Goal: Transaction & Acquisition: Purchase product/service

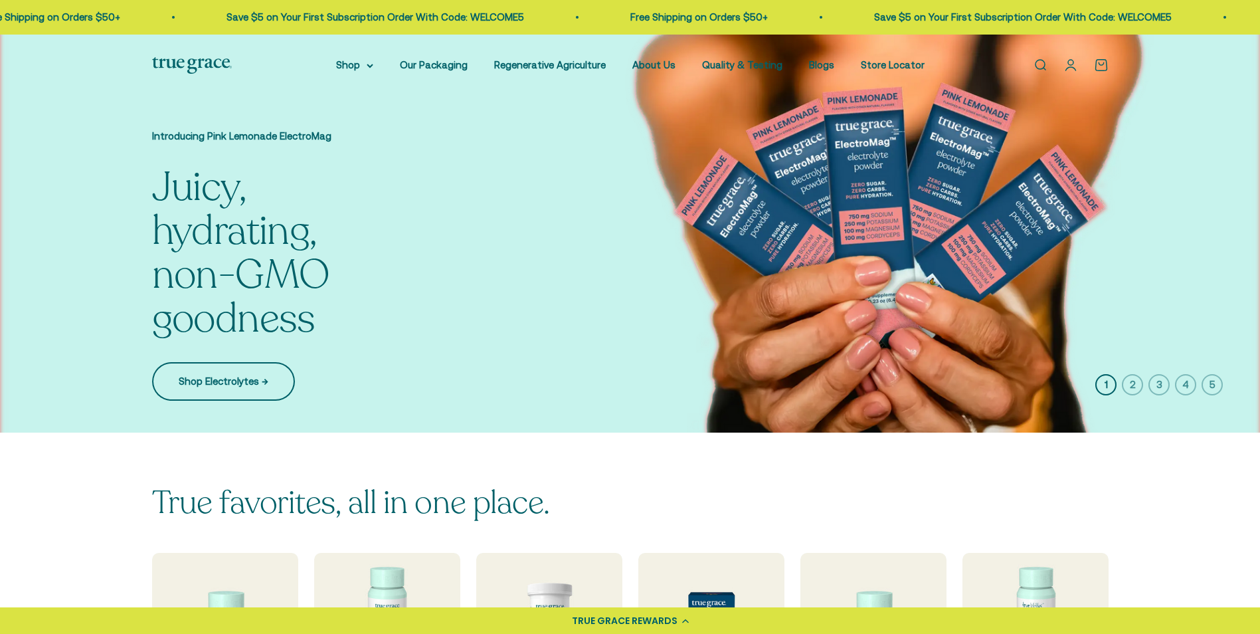
drag, startPoint x: 245, startPoint y: 383, endPoint x: 781, endPoint y: 29, distance: 642.5
click at [246, 383] on link "Shop Electrolytes →" at bounding box center [223, 381] width 143 height 39
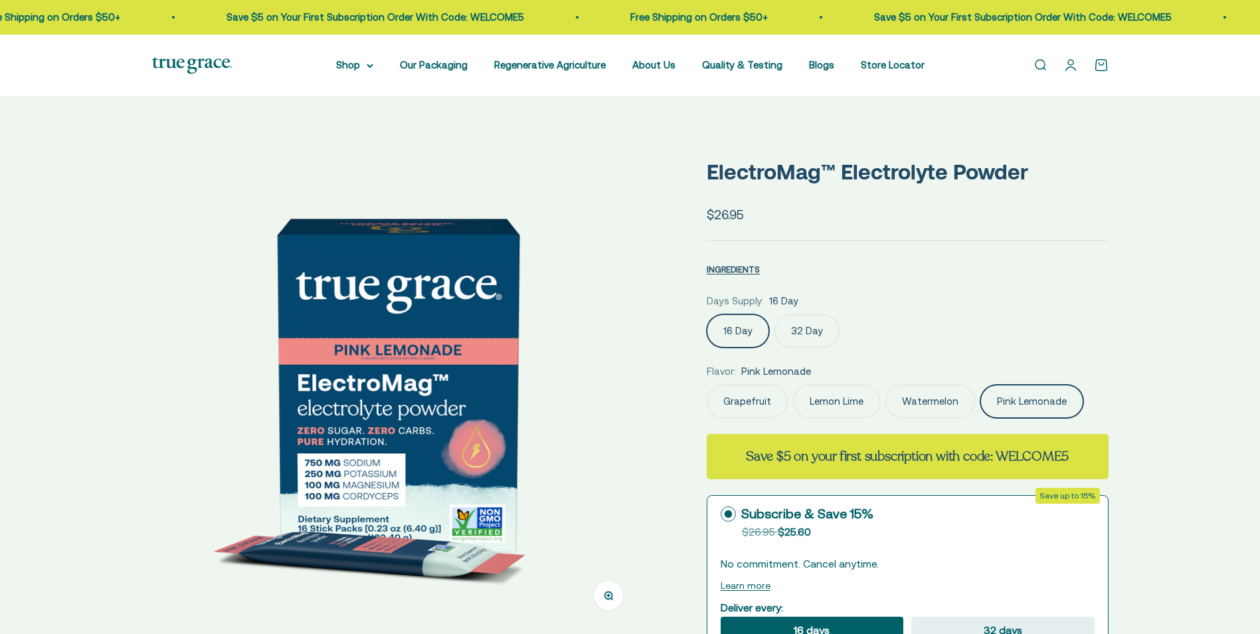
select select "3"
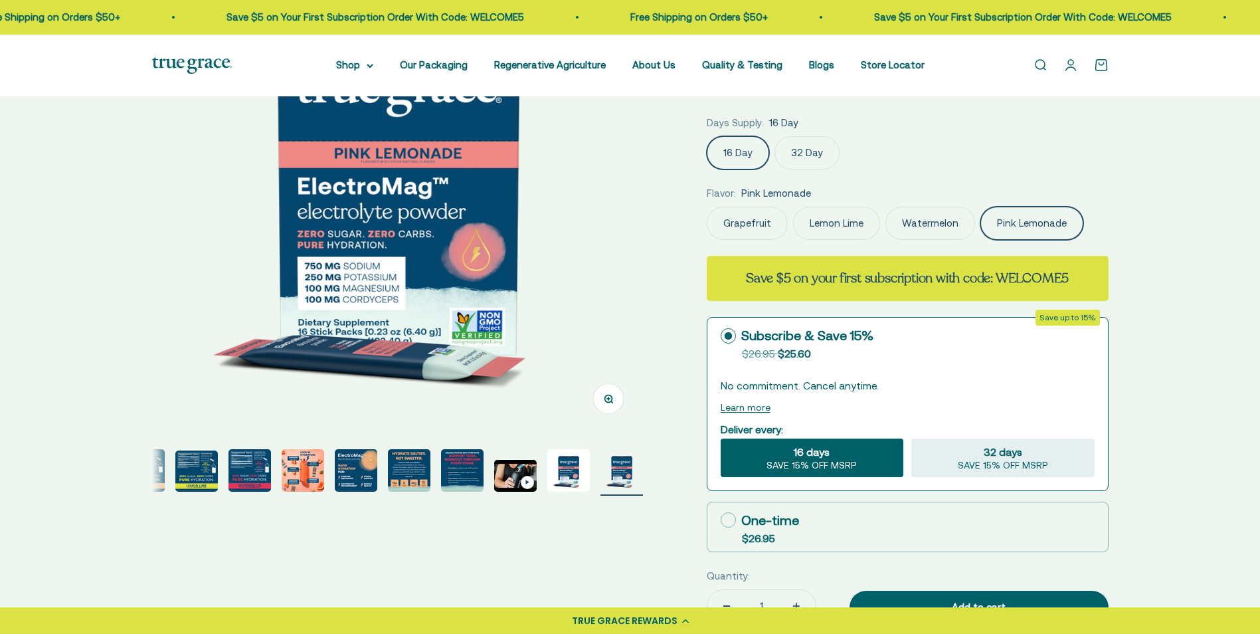
scroll to position [199, 0]
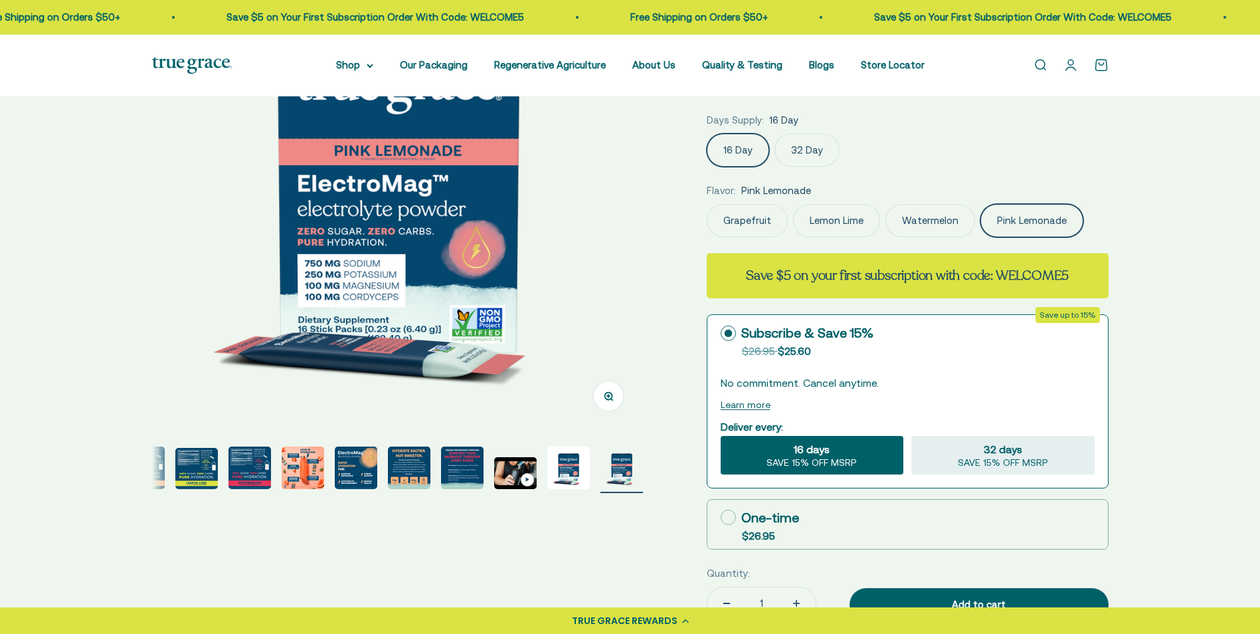
click at [285, 466] on img "Go to item 7" at bounding box center [303, 467] width 43 height 43
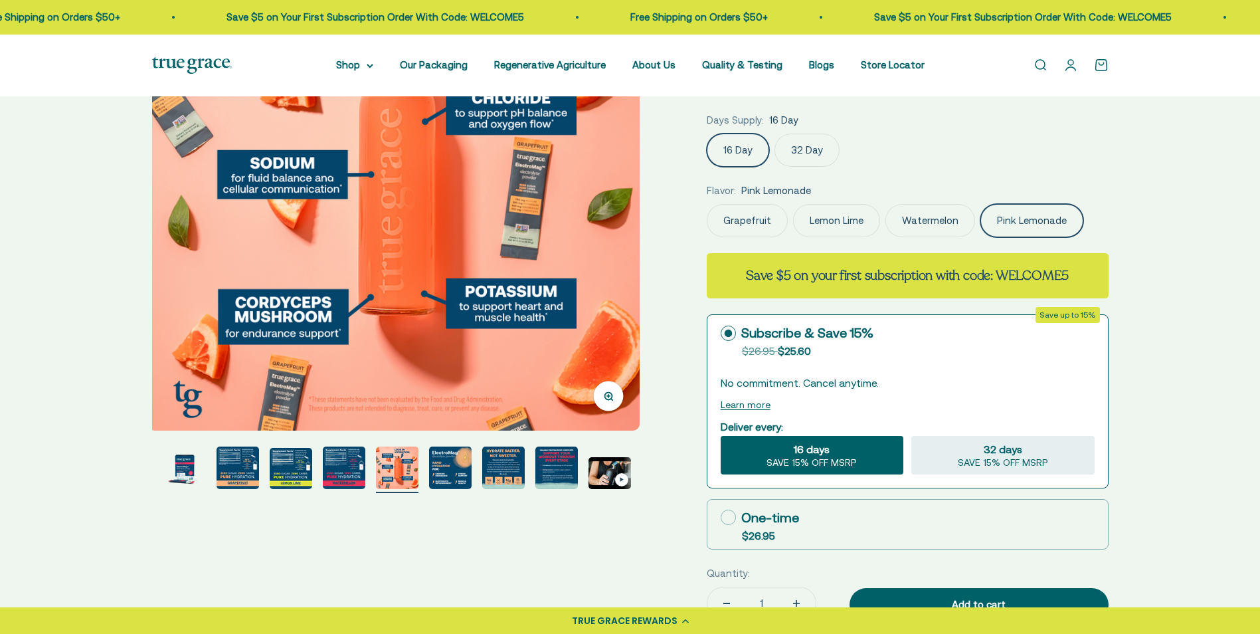
scroll to position [0, 3042]
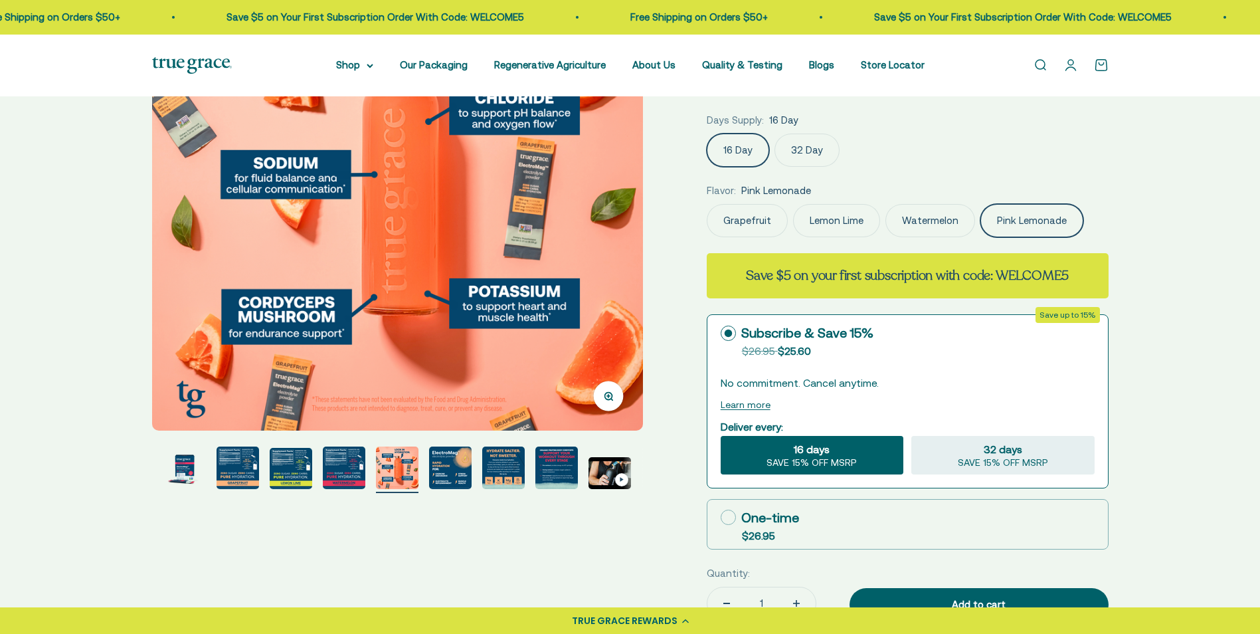
click at [407, 478] on img "Go to item 7" at bounding box center [397, 467] width 43 height 43
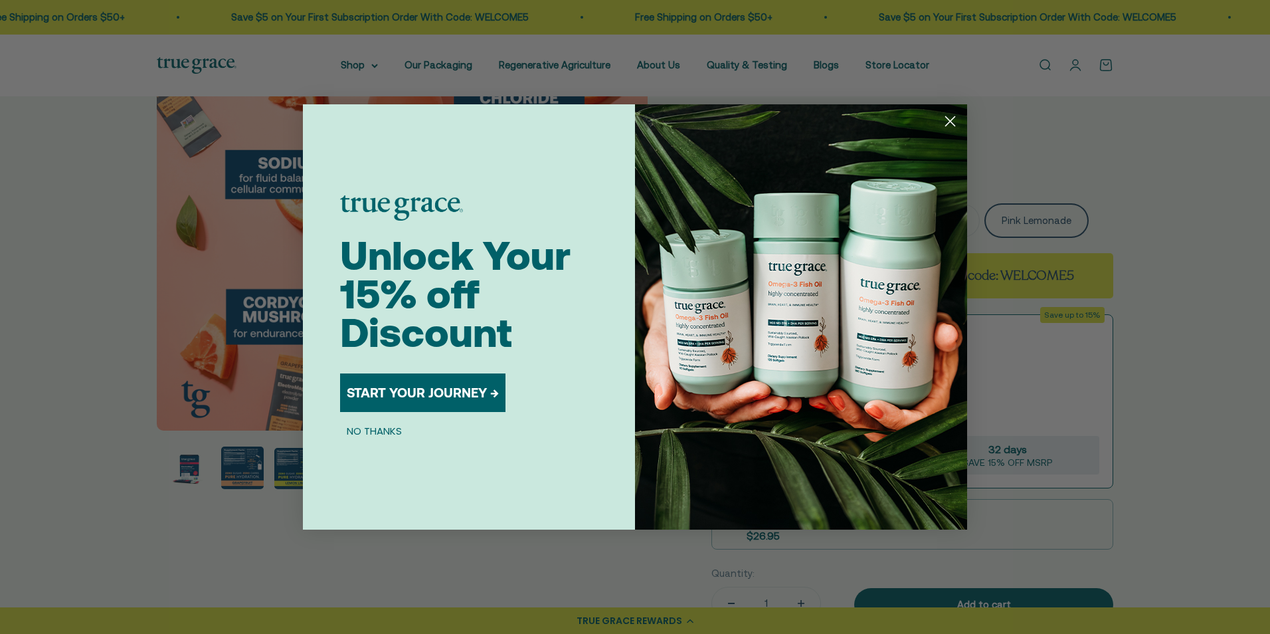
click at [256, 464] on div "Close dialog Unlock Your 15% off Discount START YOUR JOURNEY → NO THANKS Submit" at bounding box center [635, 317] width 1270 height 634
click at [244, 471] on div "Close dialog Unlock Your 15% off Discount START YOUR JOURNEY → NO THANKS Submit" at bounding box center [635, 317] width 1270 height 634
click at [382, 428] on button "NO THANKS" at bounding box center [374, 431] width 68 height 16
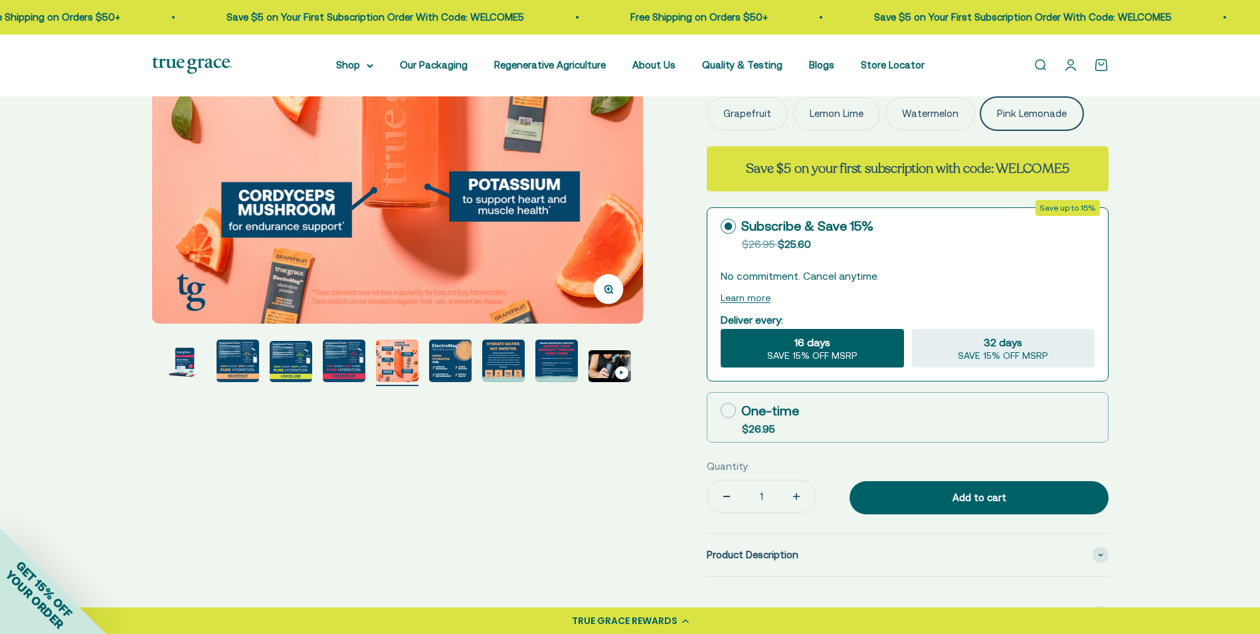
scroll to position [465, 0]
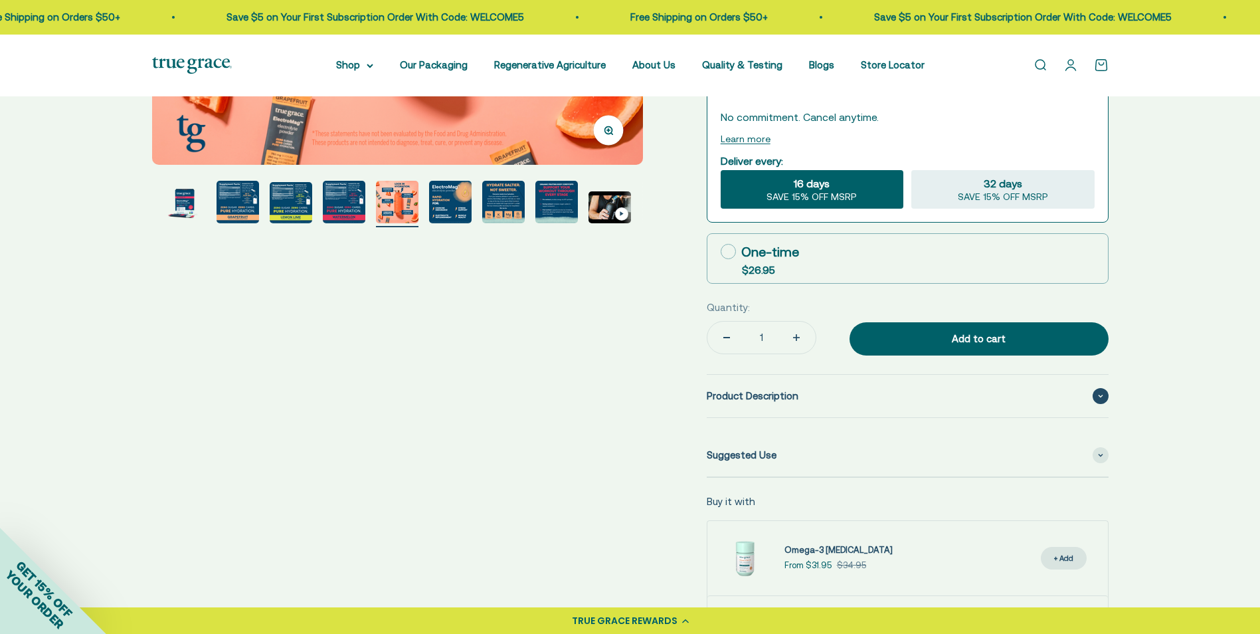
drag, startPoint x: 773, startPoint y: 395, endPoint x: 770, endPoint y: 401, distance: 7.4
click at [773, 396] on span "Product Description" at bounding box center [753, 396] width 92 height 16
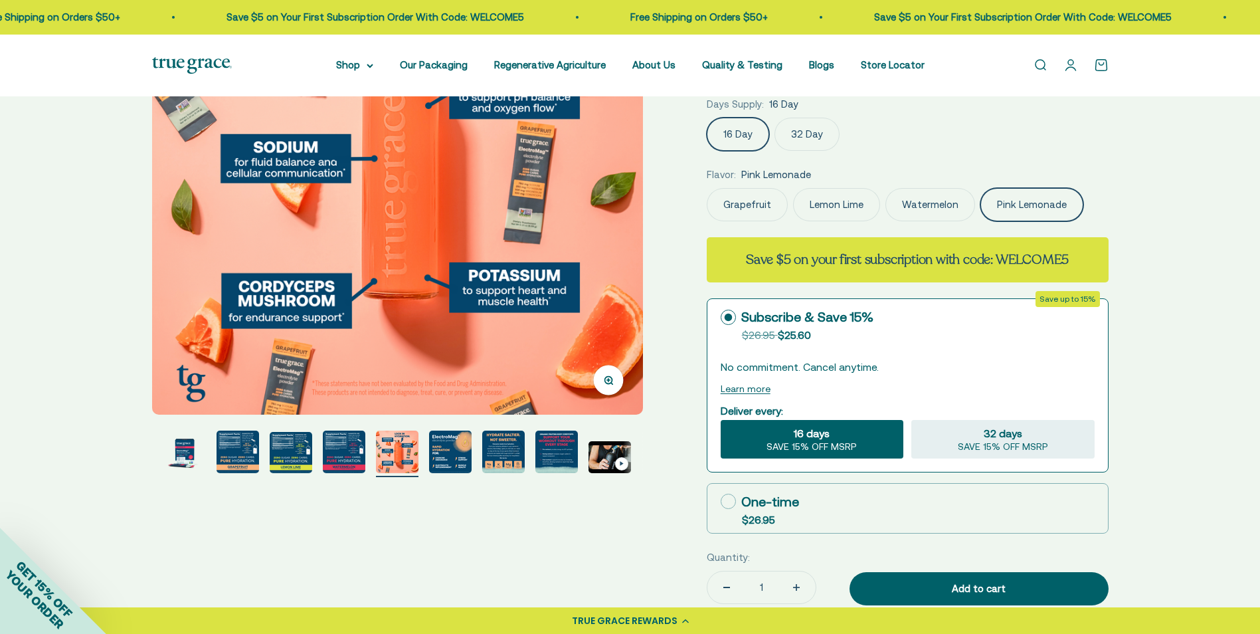
scroll to position [332, 0]
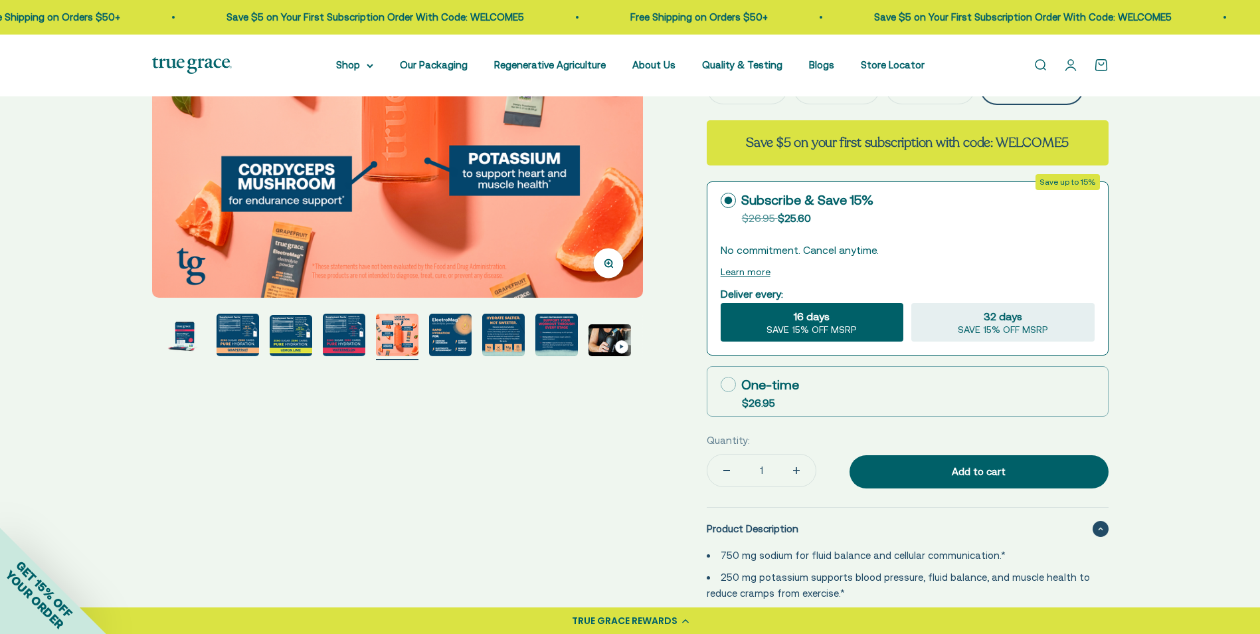
drag, startPoint x: 559, startPoint y: 324, endPoint x: 545, endPoint y: 345, distance: 26.3
click at [561, 325] on img "Go to item 10" at bounding box center [556, 335] width 43 height 43
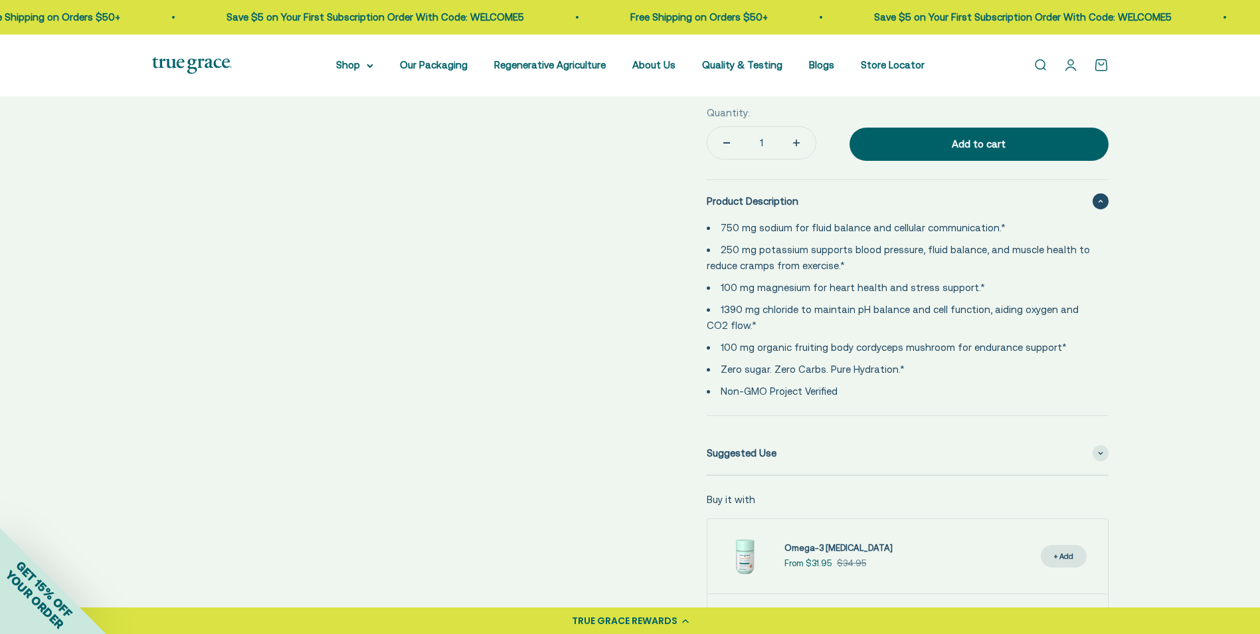
scroll to position [664, 0]
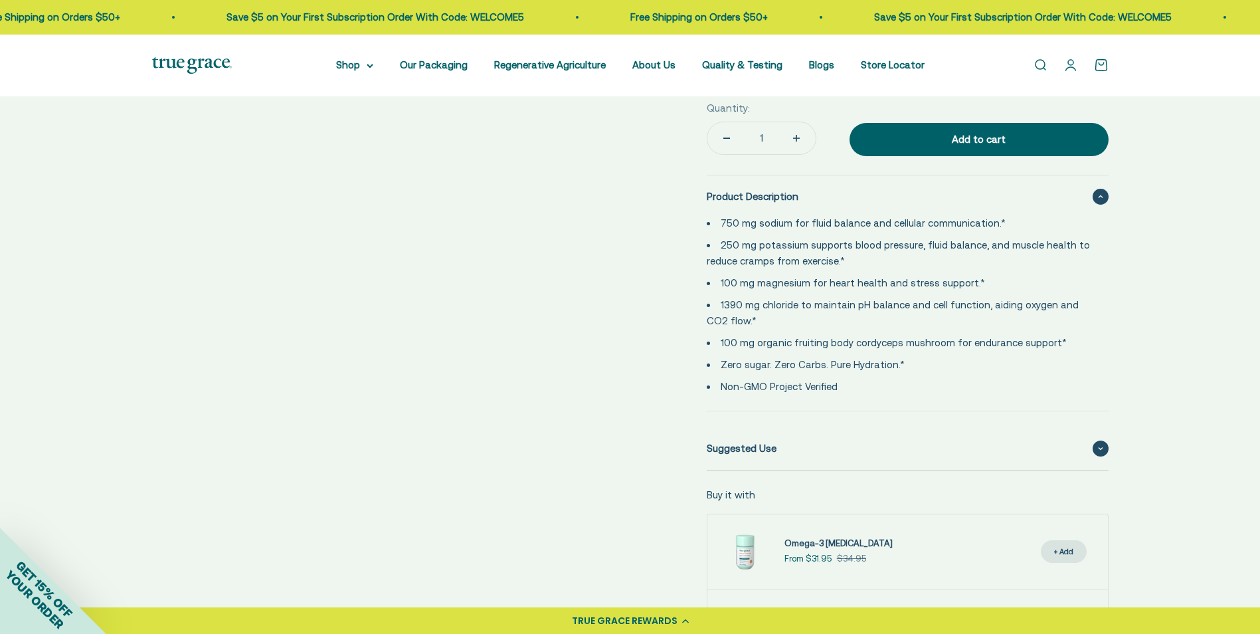
click at [767, 452] on span "Suggested Use" at bounding box center [742, 448] width 70 height 16
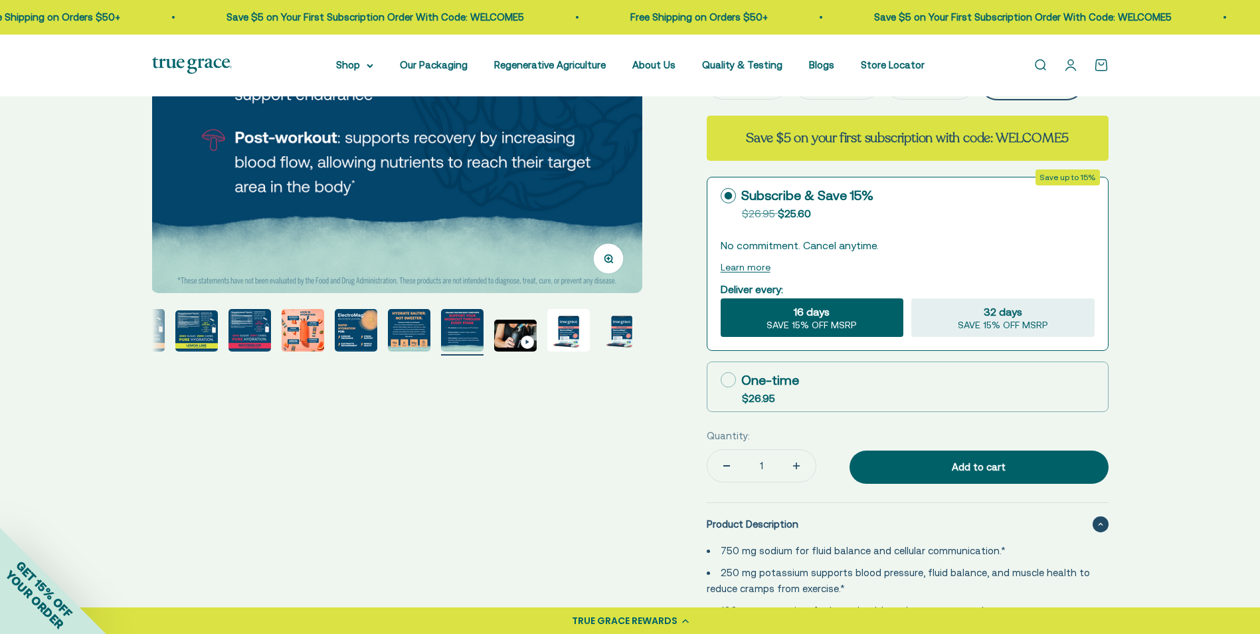
scroll to position [332, 0]
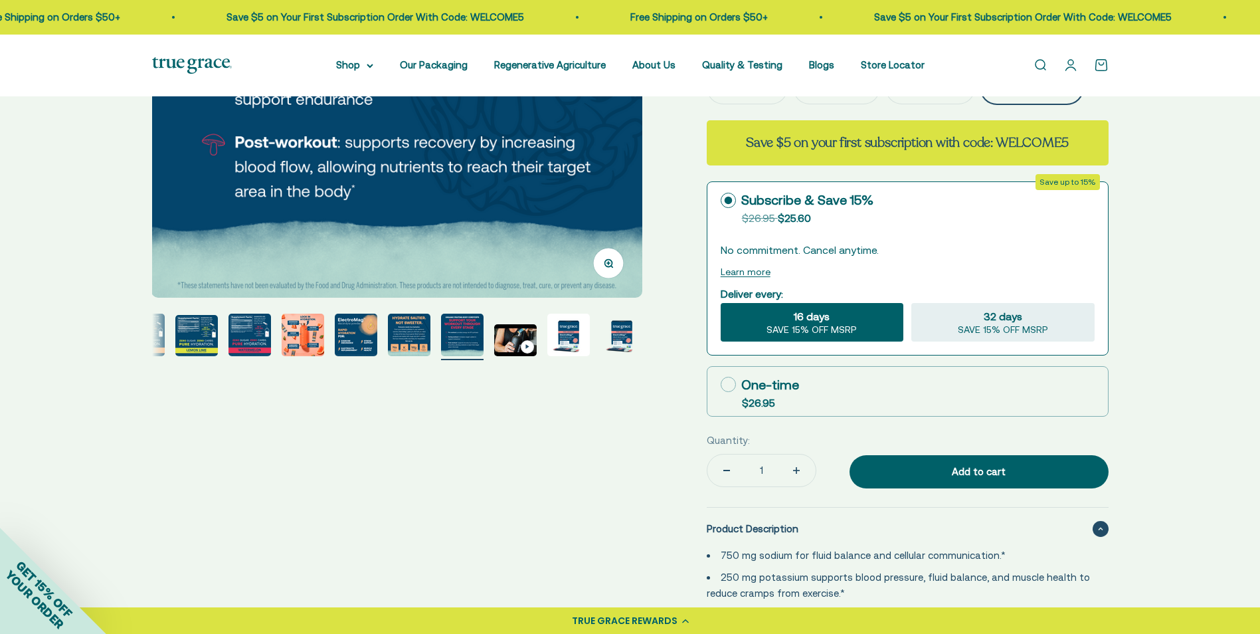
click at [572, 341] on img "Go to item 12" at bounding box center [568, 335] width 43 height 43
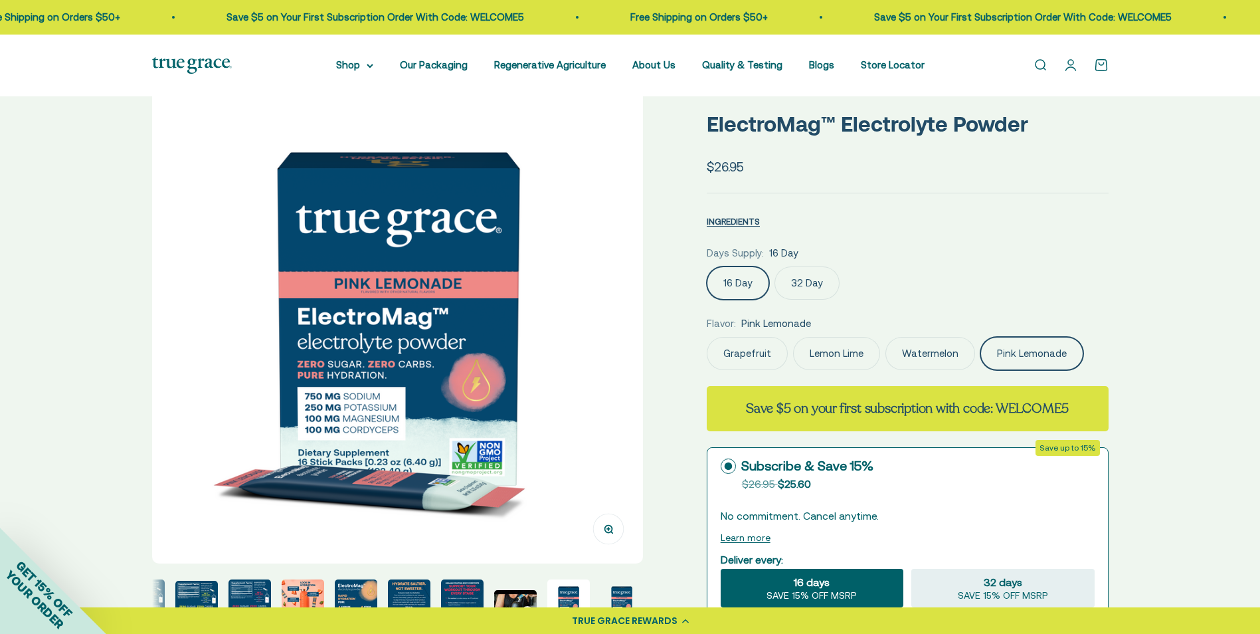
scroll to position [0, 0]
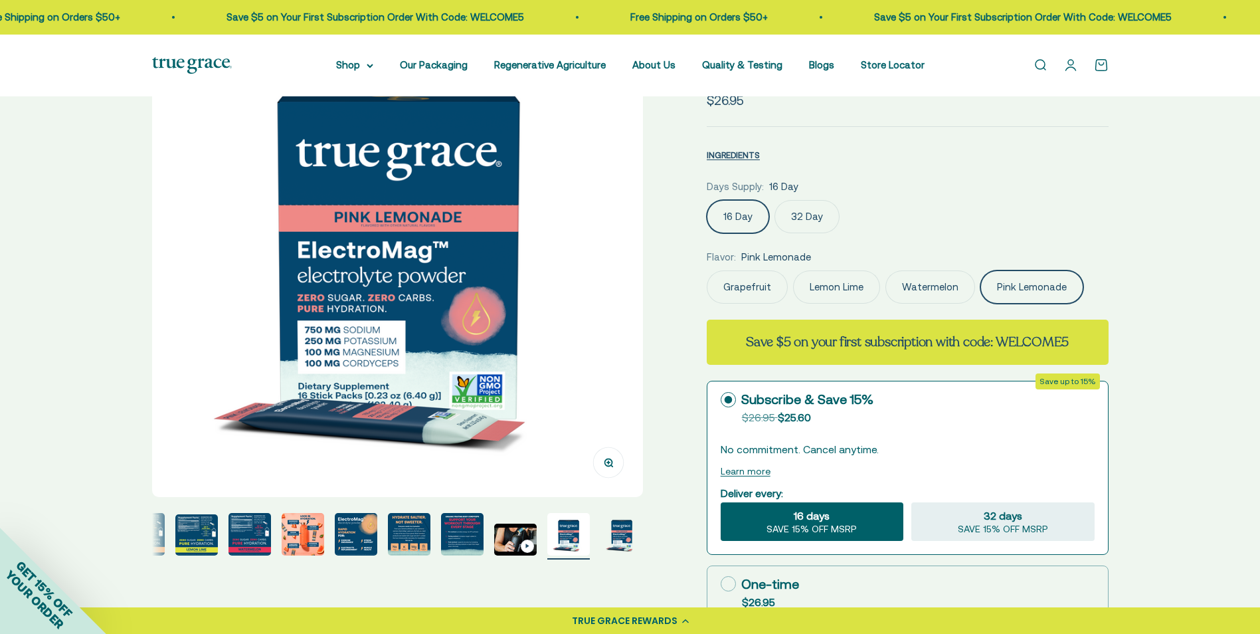
click at [621, 535] on img "Go to item 13" at bounding box center [622, 534] width 43 height 43
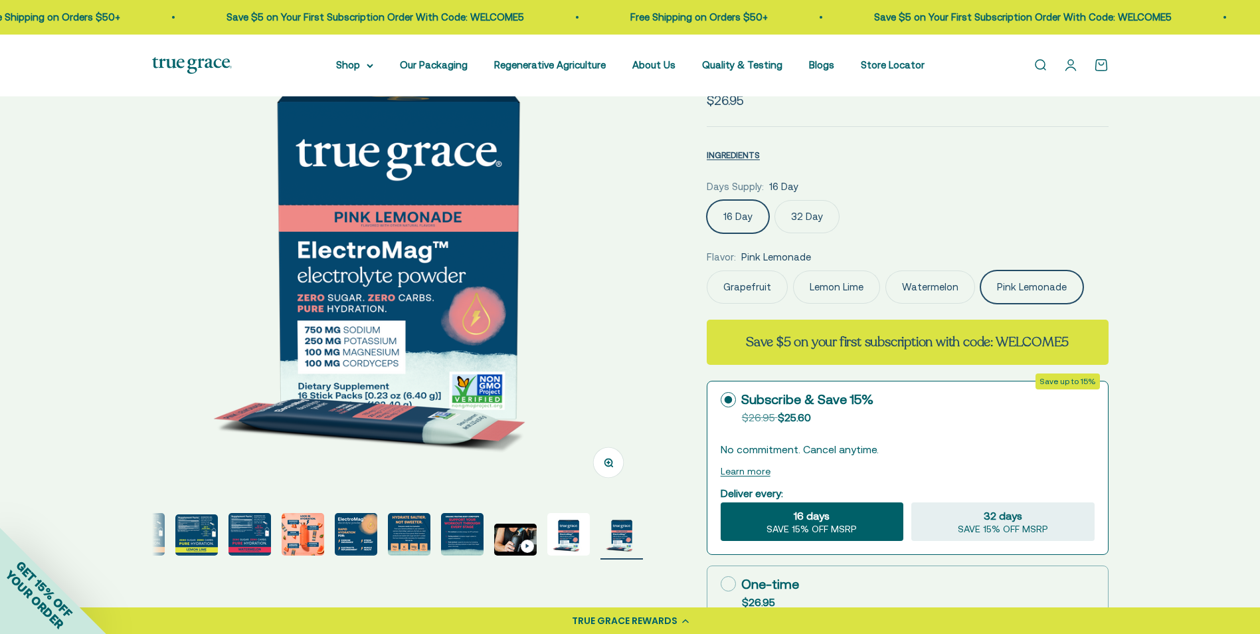
click at [190, 534] on img "Go to item 5" at bounding box center [196, 534] width 43 height 41
